Goal: Task Accomplishment & Management: Use online tool/utility

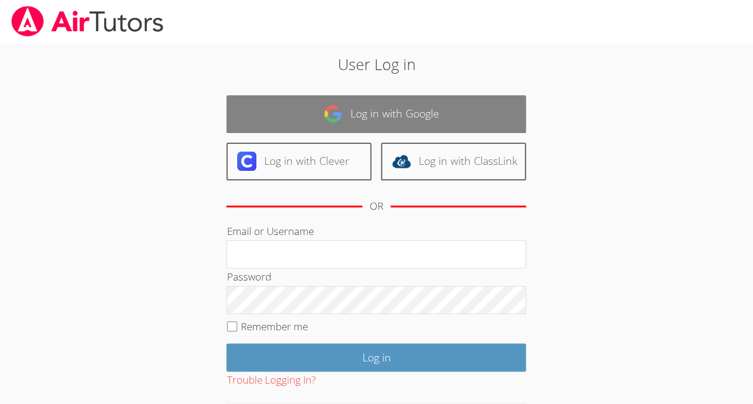
click at [437, 110] on link "Log in with Google" at bounding box center [375, 114] width 299 height 38
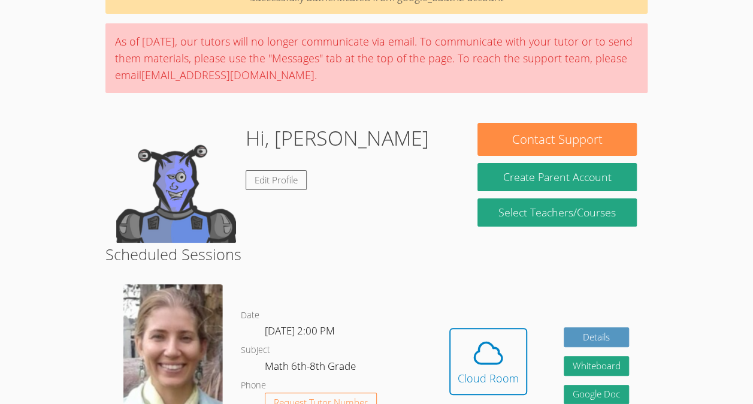
scroll to position [114, 0]
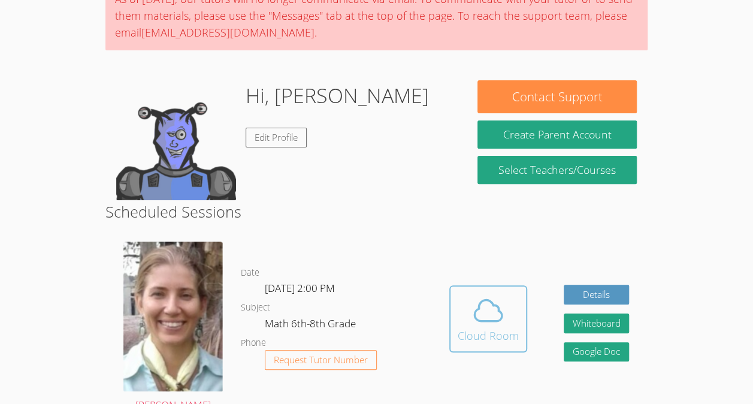
click at [464, 315] on span at bounding box center [488, 310] width 61 height 34
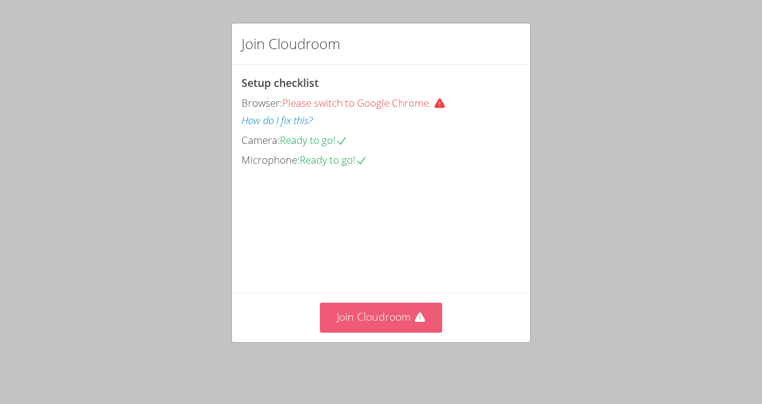
click at [384, 332] on button "Join Cloudroom" at bounding box center [381, 316] width 123 height 29
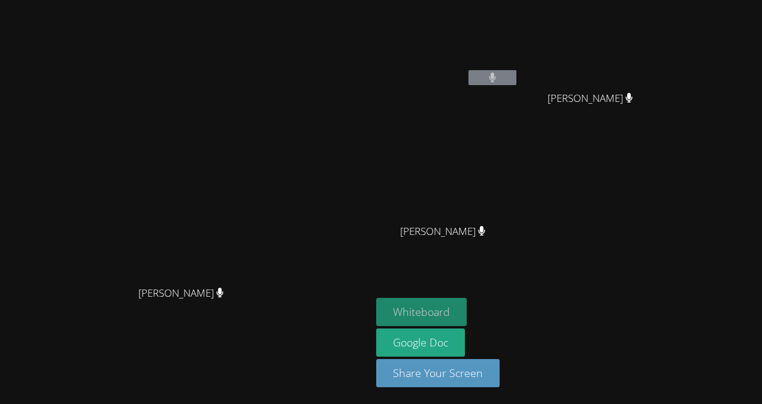
click at [467, 310] on button "Whiteboard" at bounding box center [421, 312] width 90 height 28
click at [467, 302] on button "Whiteboard" at bounding box center [421, 312] width 90 height 28
